Goal: Task Accomplishment & Management: Manage account settings

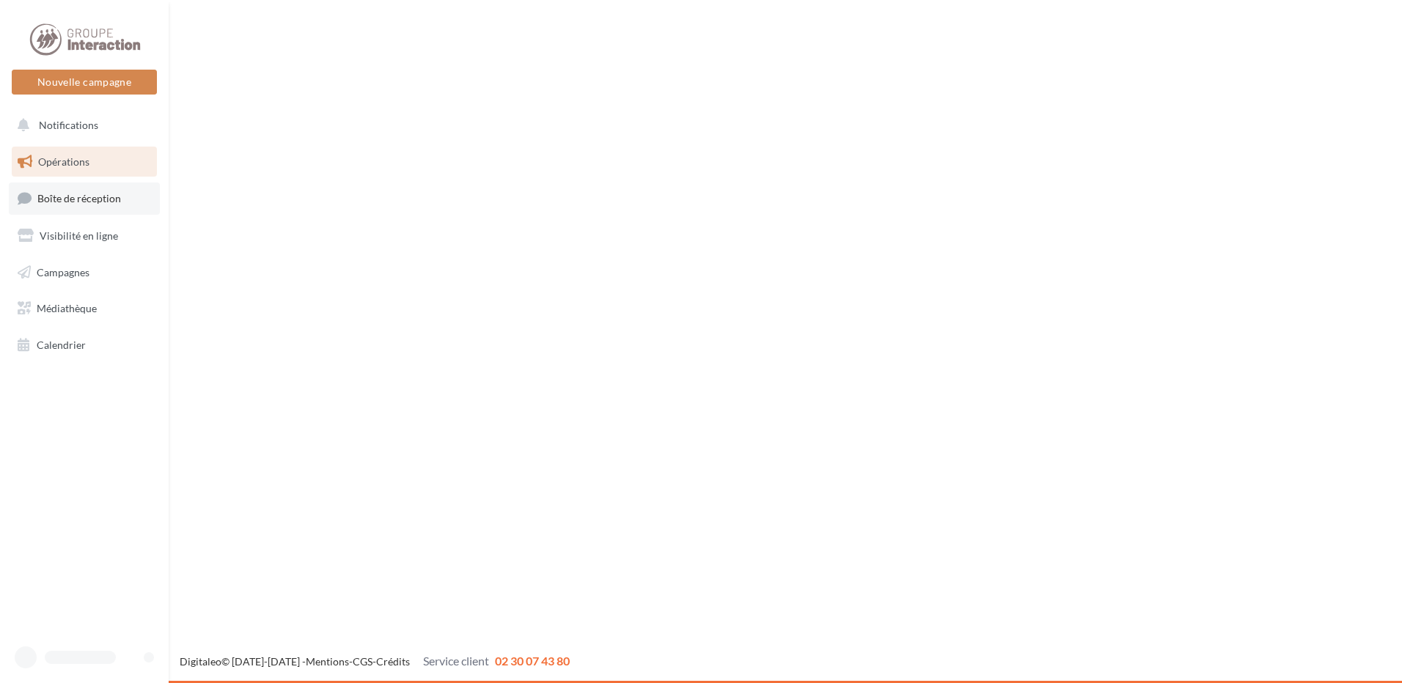
click at [99, 188] on link "Boîte de réception" at bounding box center [84, 199] width 151 height 32
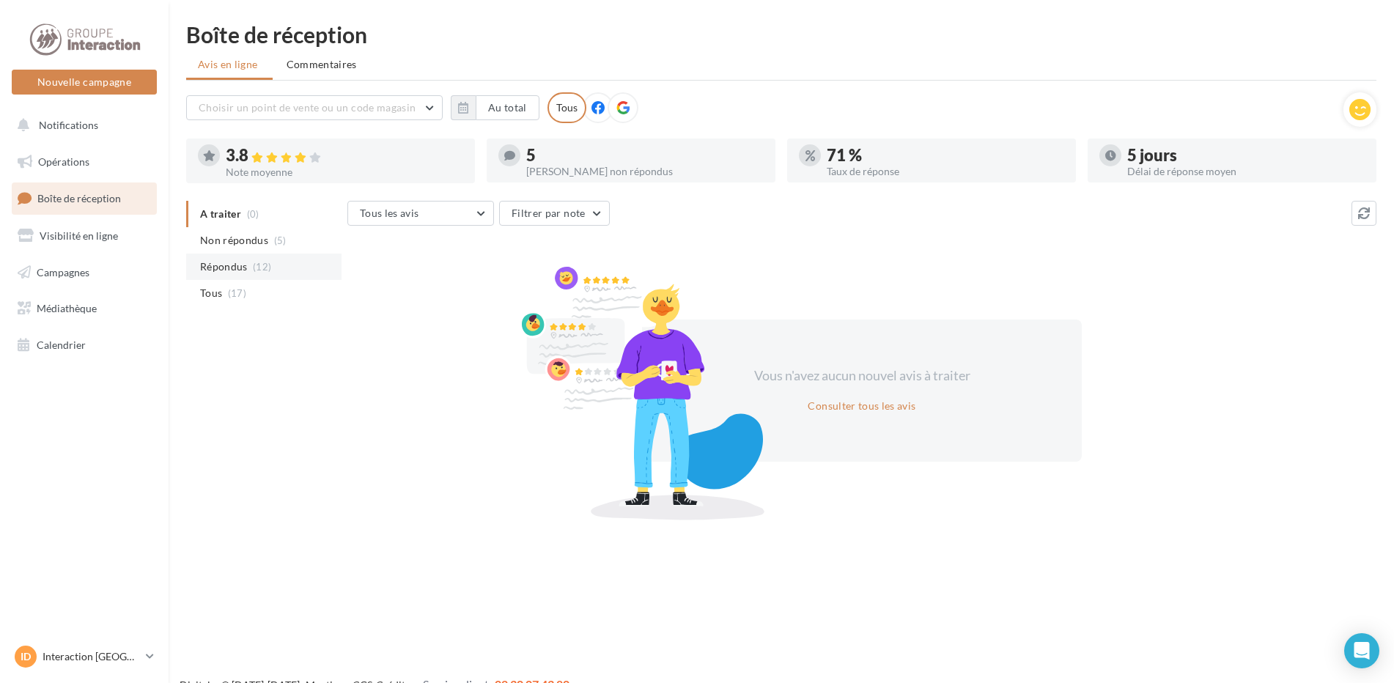
click at [241, 266] on span "Répondus" at bounding box center [224, 267] width 48 height 15
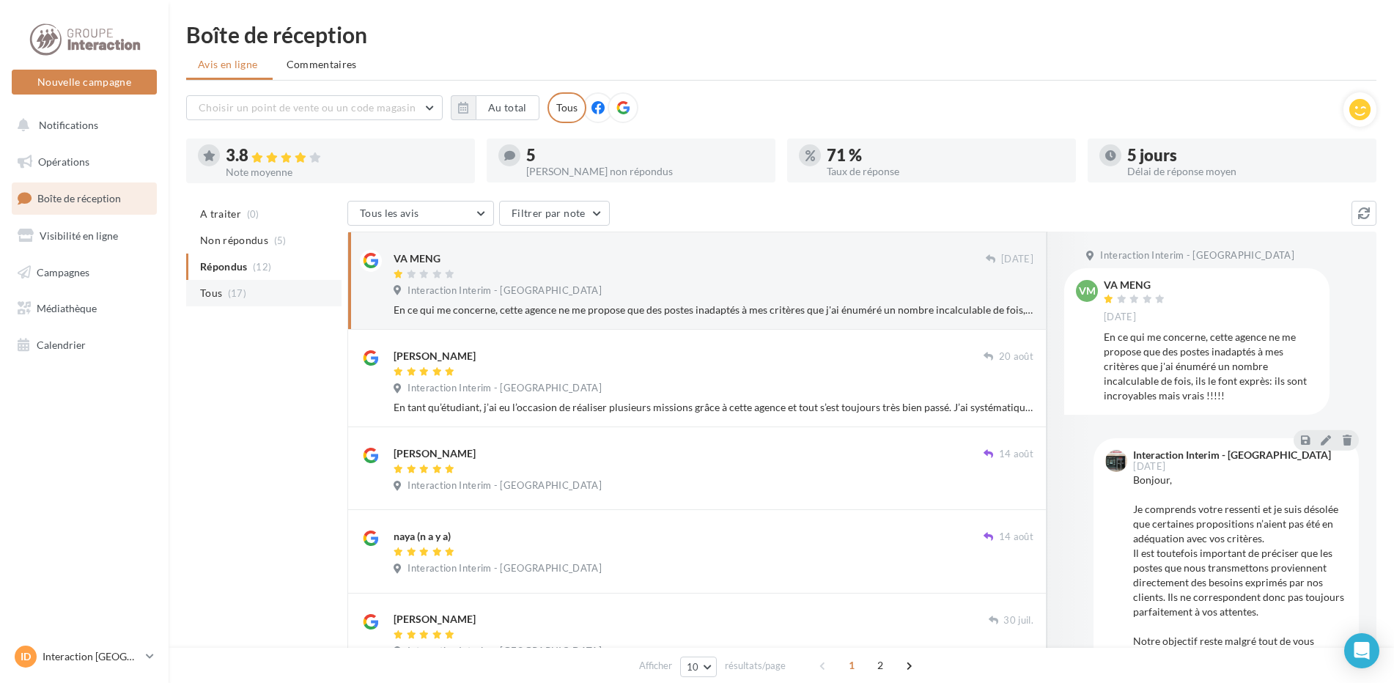
click at [197, 292] on li "Tous (17)" at bounding box center [263, 293] width 155 height 26
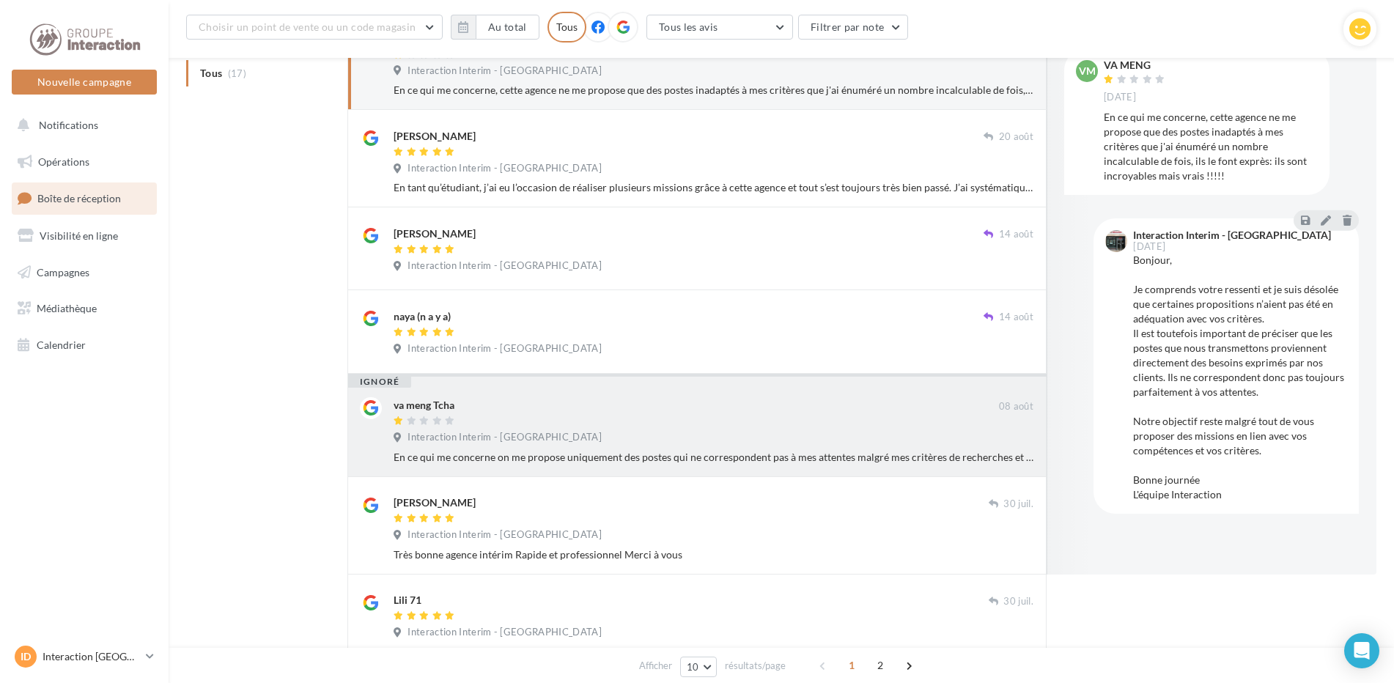
scroll to position [158, 0]
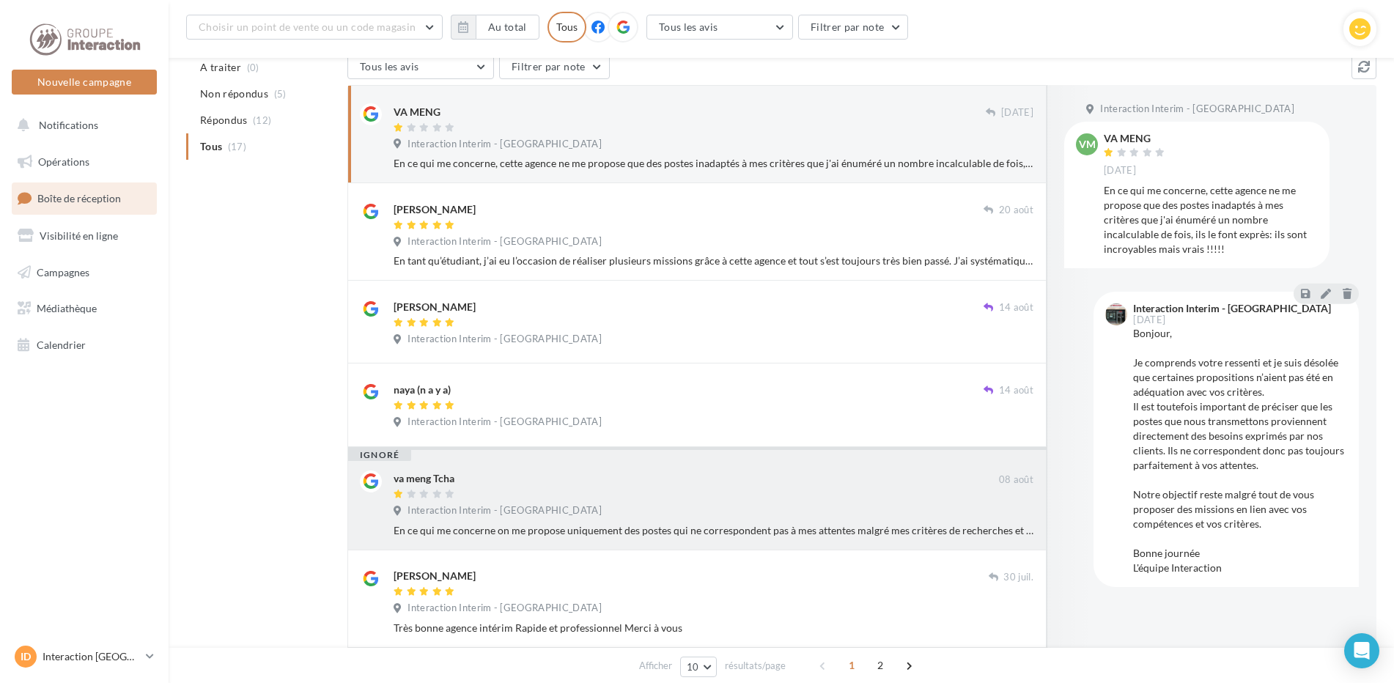
click at [548, 493] on div at bounding box center [697, 495] width 606 height 12
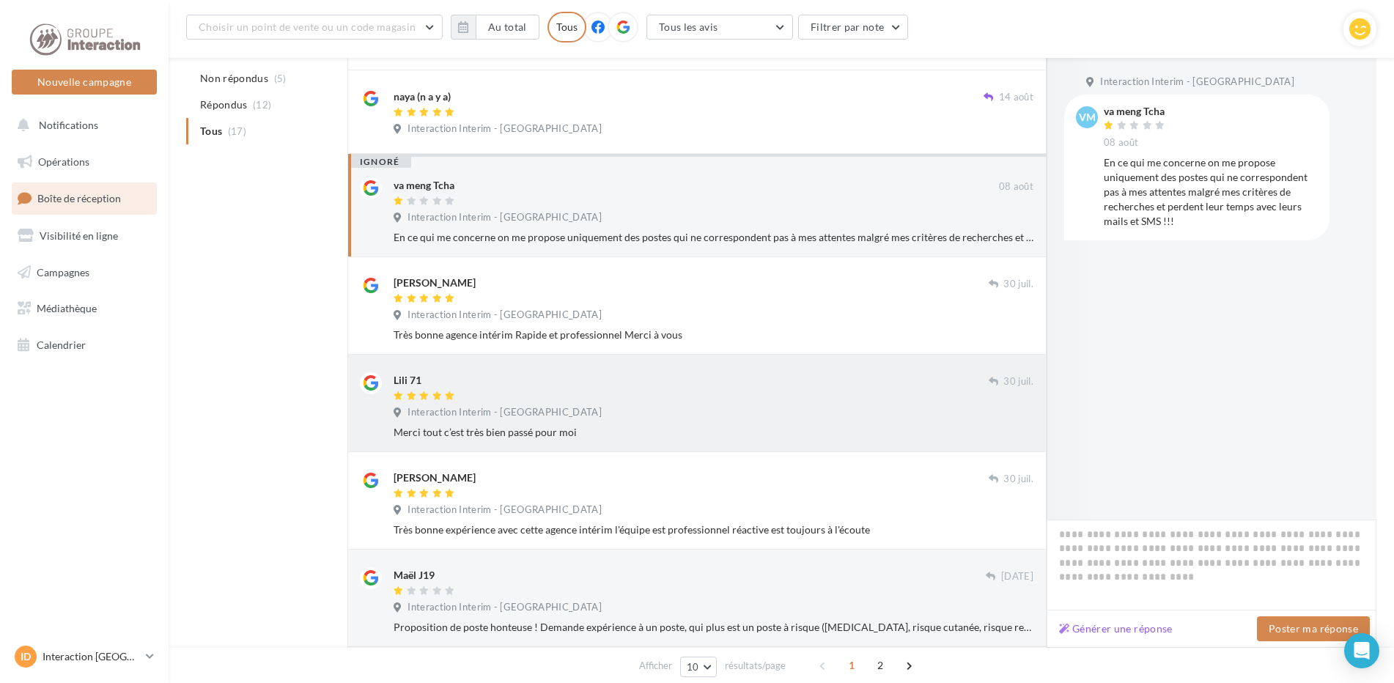
scroll to position [525, 0]
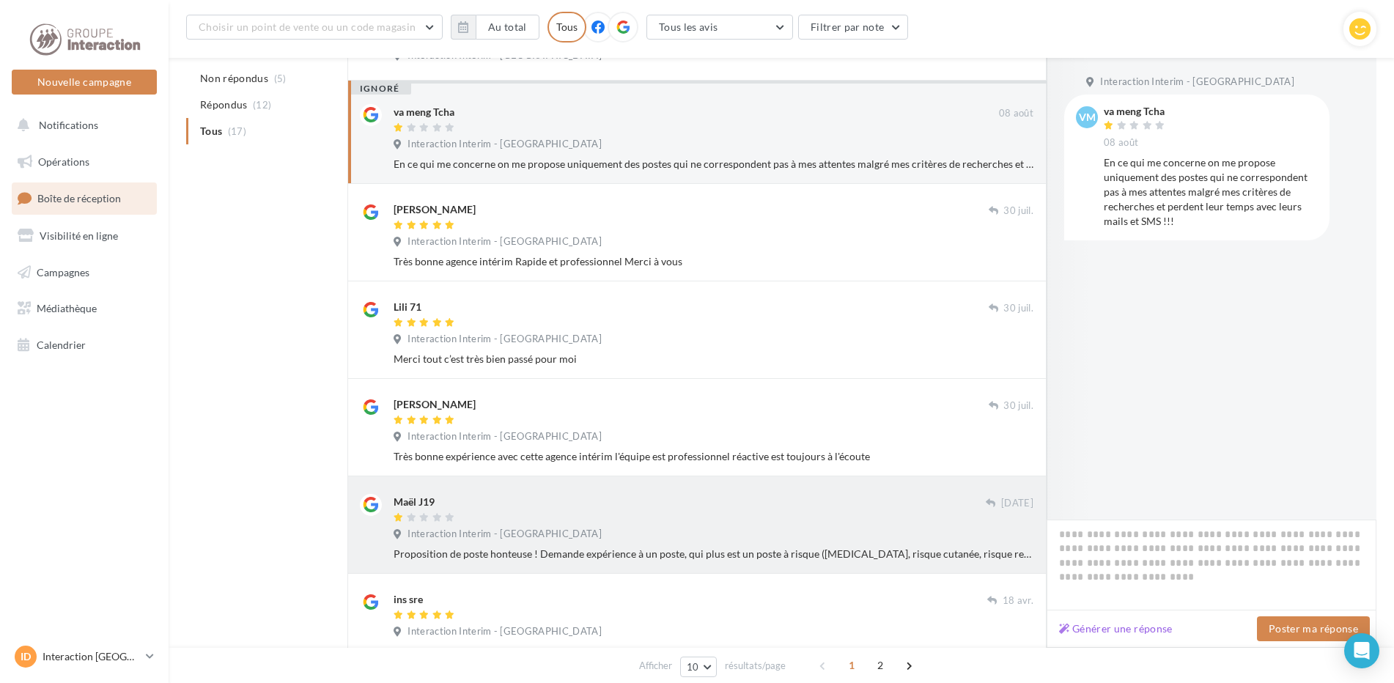
click at [693, 521] on div at bounding box center [690, 518] width 592 height 12
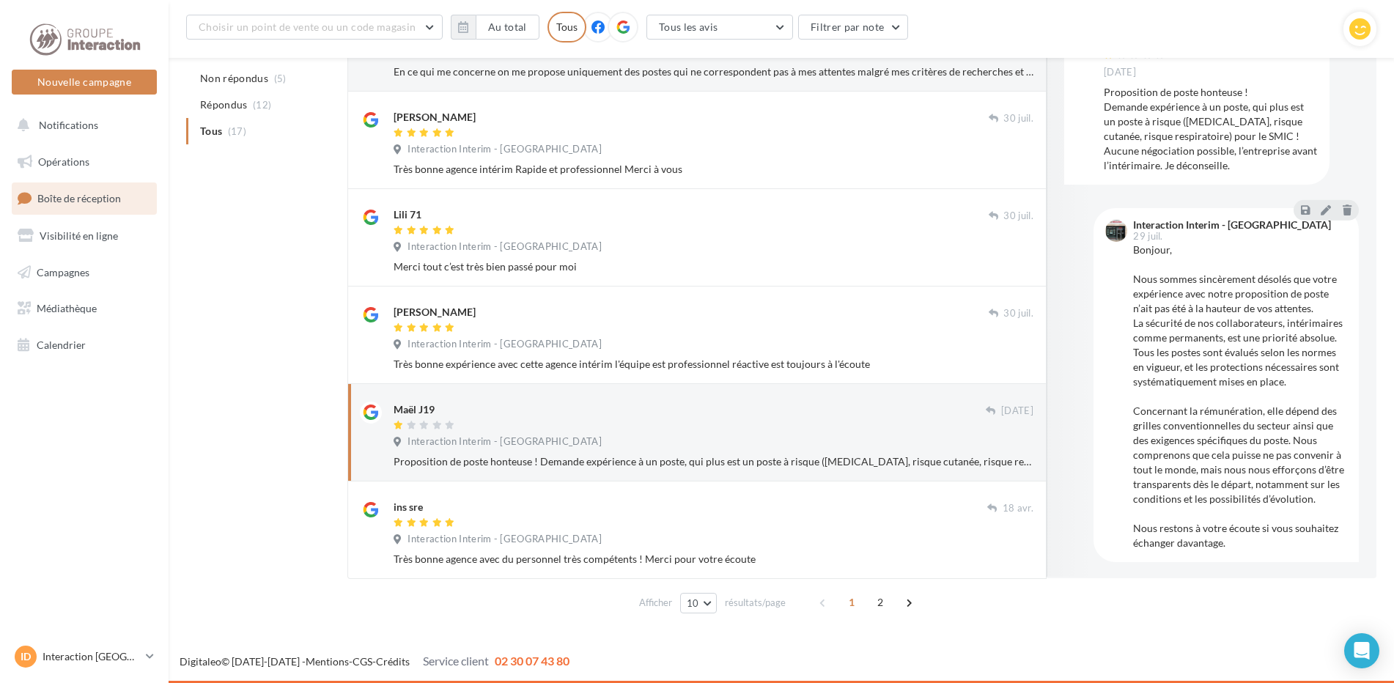
scroll to position [2, 0]
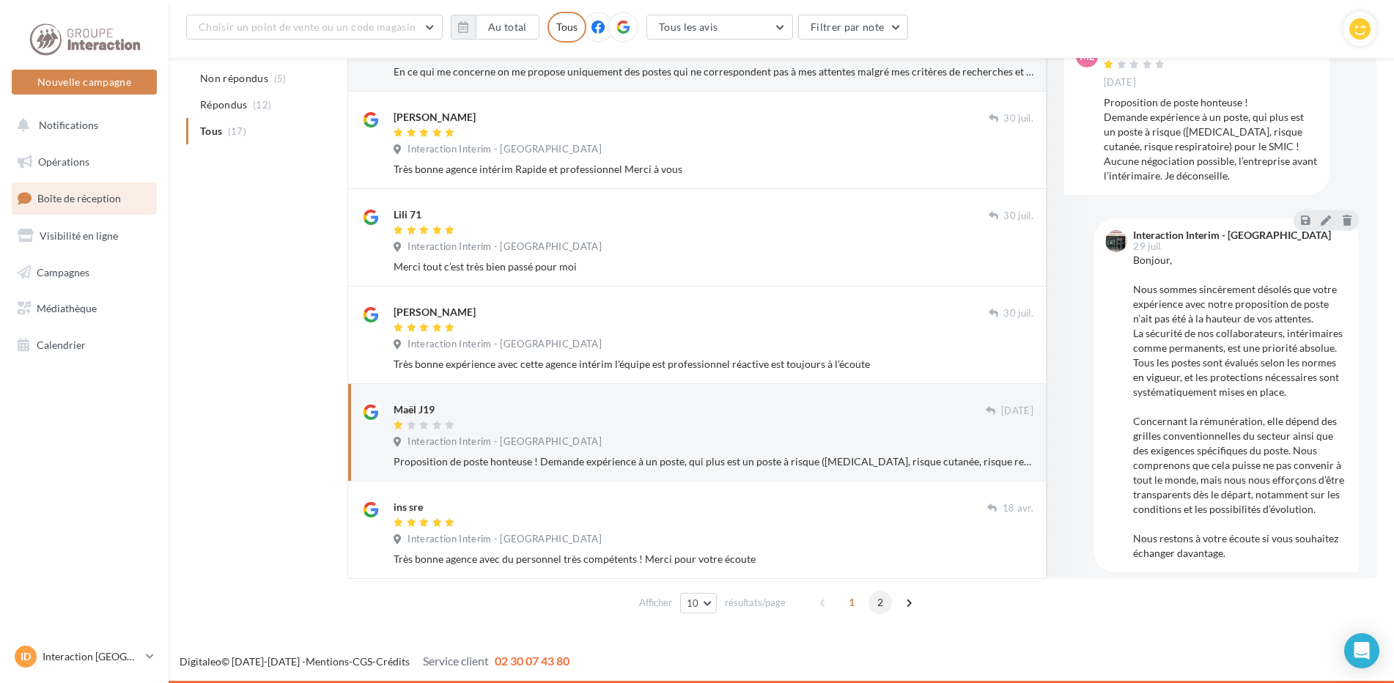
click at [882, 606] on span "2" at bounding box center [880, 602] width 23 height 23
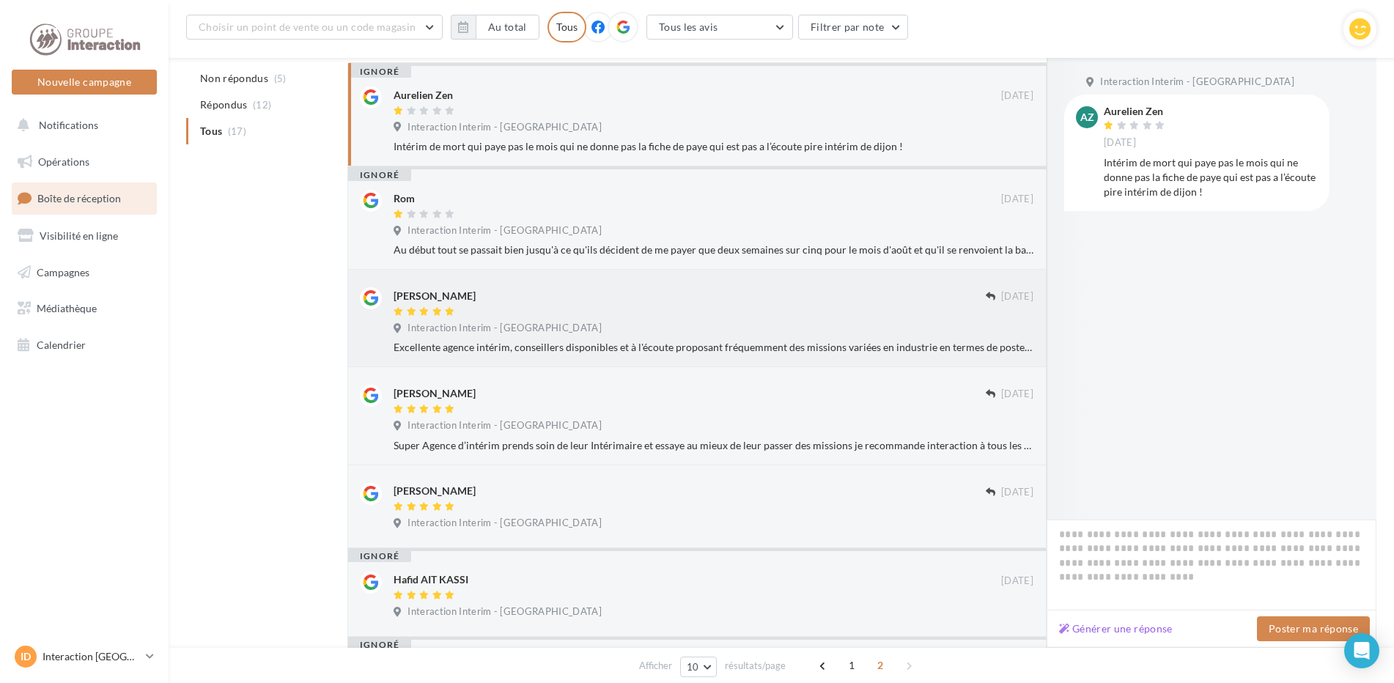
scroll to position [328, 0]
